Goal: Use online tool/utility: Utilize a website feature to perform a specific function

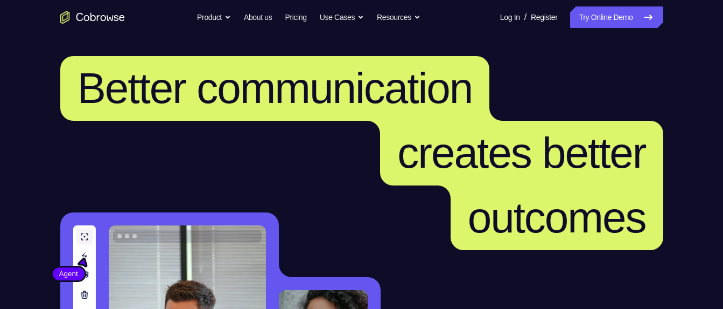
click at [599, 18] on link "Try Online Demo" at bounding box center [616, 17] width 93 height 22
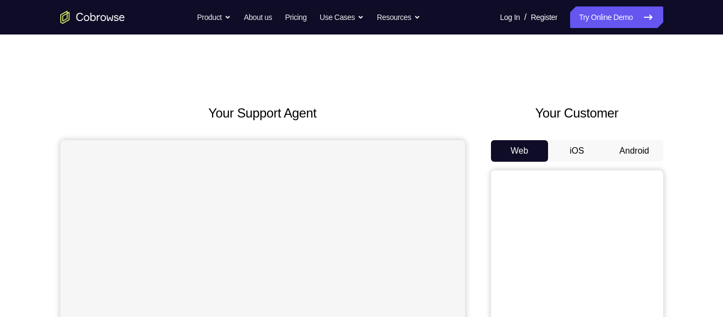
click at [630, 153] on button "Android" at bounding box center [635, 151] width 58 height 22
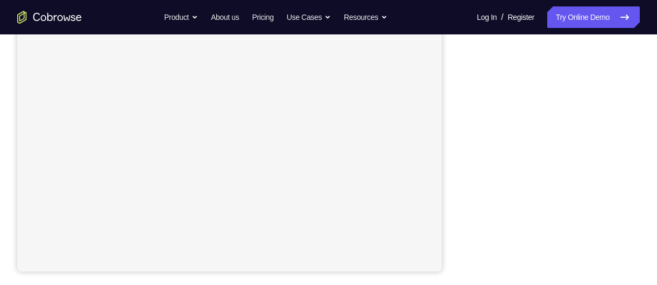
scroll to position [230, 0]
